Goal: Task Accomplishment & Management: Complete application form

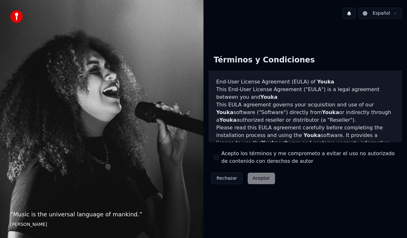
click at [258, 180] on div "Rechazar Aceptar" at bounding box center [243, 178] width 69 height 17
click at [256, 177] on div "Rechazar Aceptar" at bounding box center [243, 178] width 69 height 17
click at [264, 178] on div "Rechazar Aceptar" at bounding box center [243, 178] width 69 height 17
click at [259, 179] on div "Rechazar Aceptar" at bounding box center [243, 178] width 69 height 17
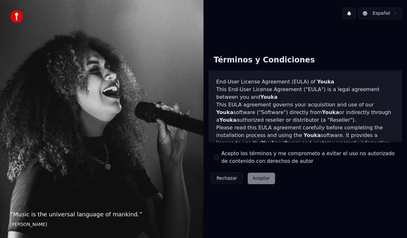
click at [226, 180] on button "Rechazar" at bounding box center [227, 178] width 32 height 11
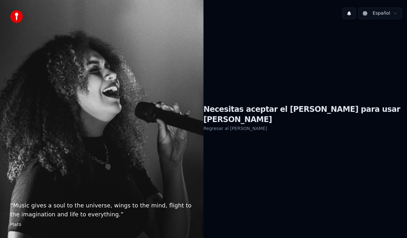
click at [278, 117] on h1 "Necesitas aceptar el EULA para usar Youka" at bounding box center [306, 114] width 204 height 20
click at [193, 156] on div "“ Music gives a soul to the universe, wings to the mind, flight to the imaginat…" at bounding box center [102, 119] width 204 height 238
click at [280, 118] on h1 "Necesitas aceptar el EULA para usar Youka" at bounding box center [306, 114] width 204 height 20
click at [191, 103] on div "“ Music gives a soul to the universe, wings to the mind, flight to the imaginat…" at bounding box center [102, 119] width 204 height 238
click at [66, 205] on p "“ Music gives a soul to the universe, wings to the mind, flight to the imaginat…" at bounding box center [101, 210] width 183 height 18
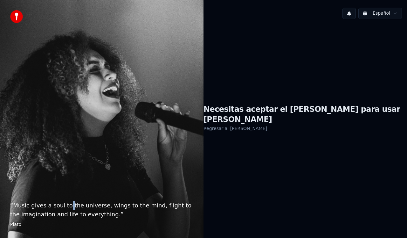
click at [66, 205] on p "“ Music gives a soul to the universe, wings to the mind, flight to the imaginat…" at bounding box center [101, 210] width 183 height 18
click at [131, 219] on blockquote "“ Music gives a soul to the universe, wings to the mind, flight to the imaginat…" at bounding box center [101, 214] width 183 height 27
click at [262, 123] on link "Regresar al EULA" at bounding box center [236, 128] width 64 height 10
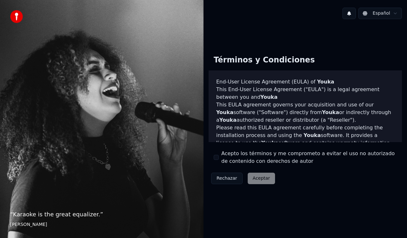
click at [260, 180] on div "Rechazar Aceptar" at bounding box center [243, 178] width 69 height 17
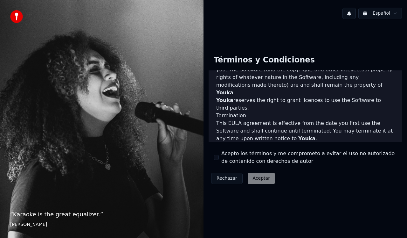
scroll to position [456, 0]
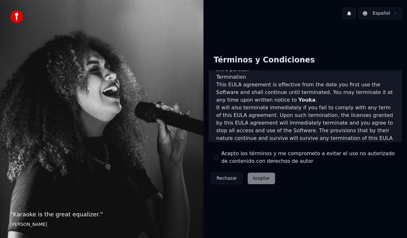
click at [258, 179] on div "Rechazar Aceptar" at bounding box center [243, 178] width 69 height 17
click at [246, 179] on div "Rechazar Aceptar" at bounding box center [243, 178] width 69 height 17
click at [255, 179] on div "Rechazar Aceptar" at bounding box center [243, 178] width 69 height 17
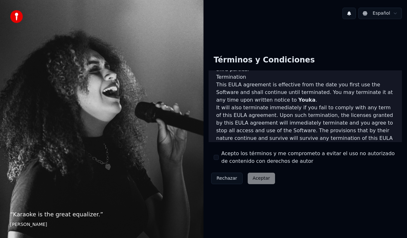
click at [255, 179] on div "Rechazar Aceptar" at bounding box center [243, 178] width 69 height 17
click at [262, 177] on div "Rechazar Aceptar" at bounding box center [243, 178] width 69 height 17
click at [264, 181] on div "Rechazar Aceptar" at bounding box center [243, 178] width 69 height 17
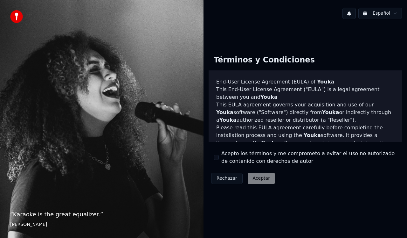
click at [262, 178] on div "Rechazar Aceptar" at bounding box center [243, 178] width 69 height 17
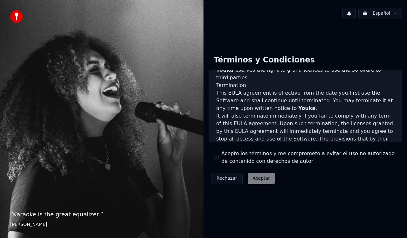
scroll to position [456, 0]
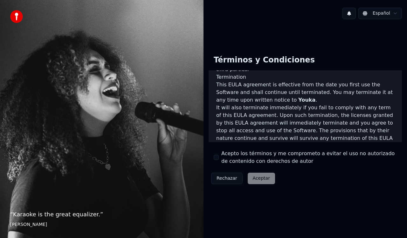
click at [264, 176] on div "Rechazar Aceptar" at bounding box center [243, 178] width 69 height 17
